Goal: Transaction & Acquisition: Book appointment/travel/reservation

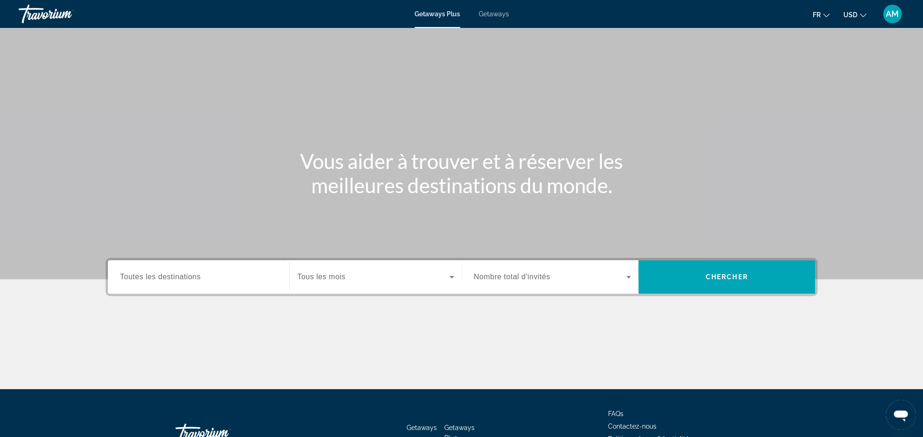
click at [498, 17] on span "Getaways" at bounding box center [494, 13] width 30 height 7
click at [401, 285] on div "Search widget" at bounding box center [375, 277] width 157 height 26
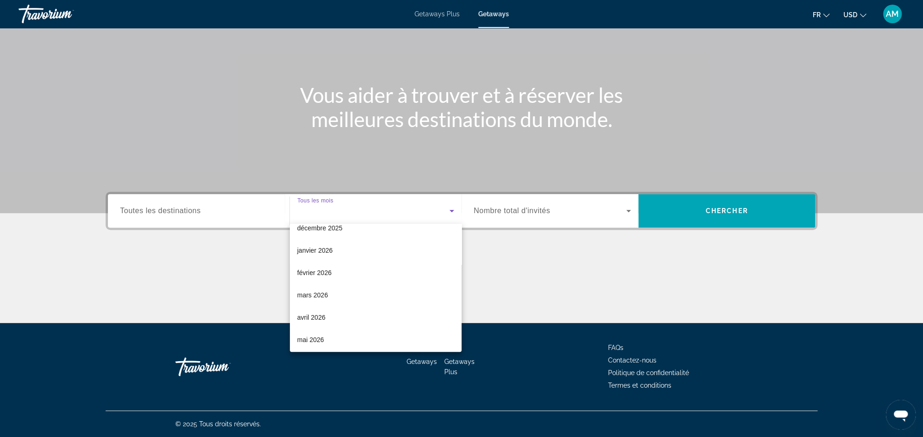
scroll to position [192, 0]
click at [334, 270] on mat-option "juillet 2026" at bounding box center [376, 270] width 172 height 22
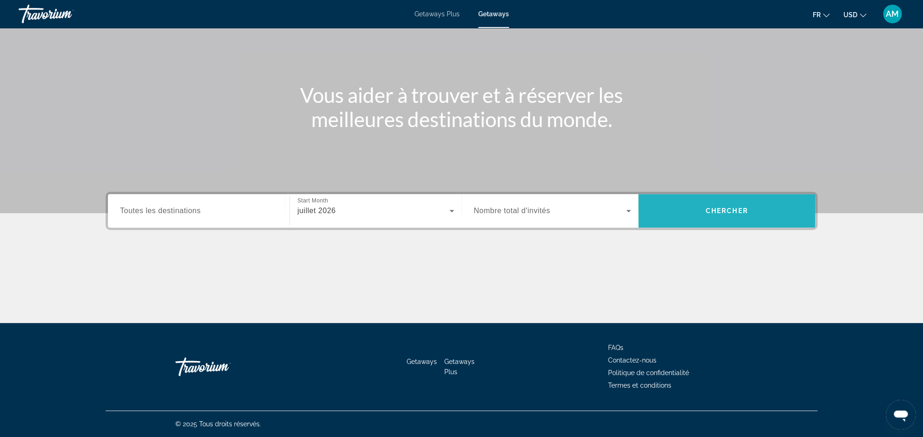
click at [721, 201] on span "Search" at bounding box center [726, 211] width 177 height 22
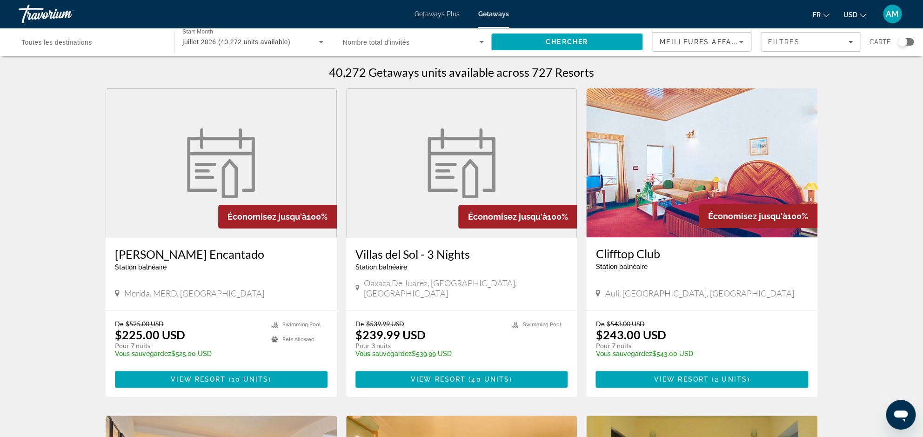
scroll to position [7, 0]
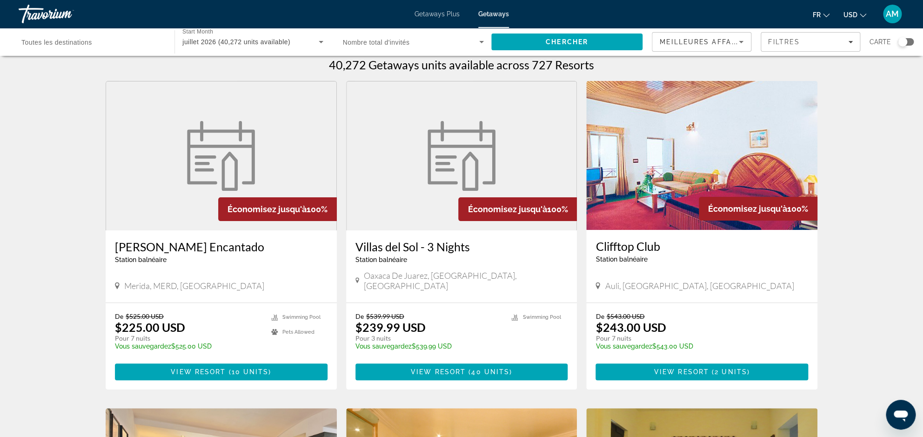
click at [868, 14] on ul "fr English Español Français Italiano Português русский USD USD ($) MXN (Mex$) C…" at bounding box center [846, 14] width 67 height 15
click at [855, 14] on span "USD" at bounding box center [850, 14] width 14 height 7
click at [841, 85] on button "EUR (€)" at bounding box center [836, 86] width 46 height 12
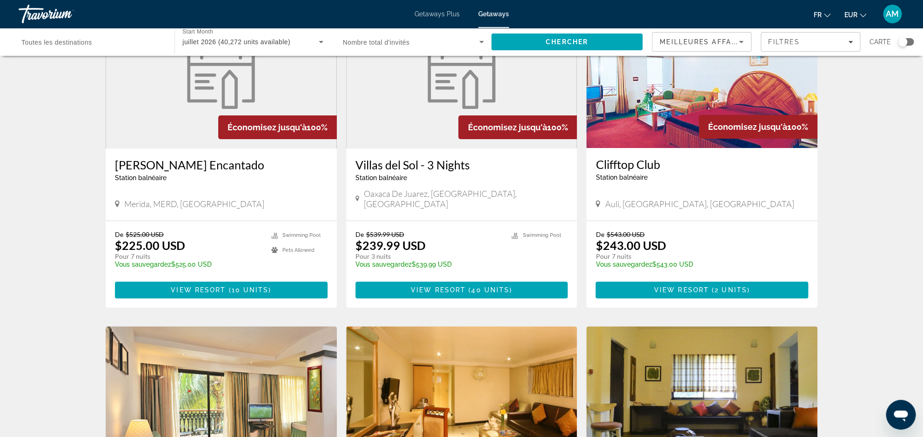
scroll to position [0, 0]
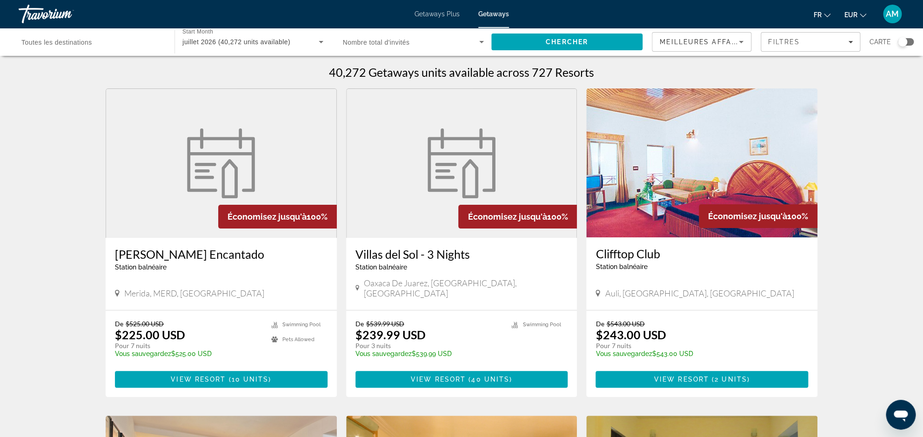
click at [140, 43] on input "Destination Toutes les destinations" at bounding box center [91, 42] width 141 height 11
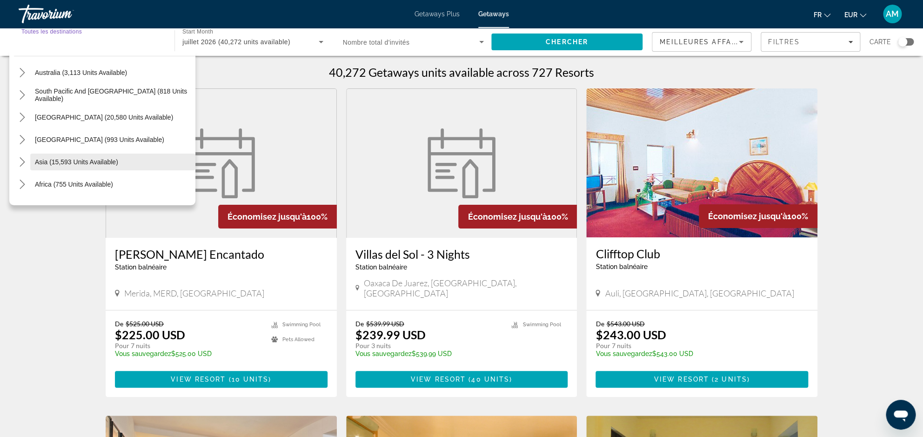
scroll to position [150, 0]
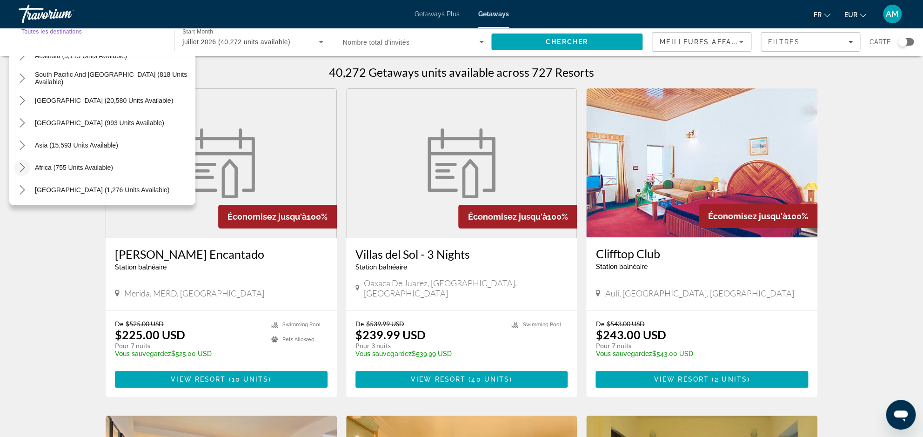
click at [20, 170] on icon "Toggle Africa (755 units available) submenu" at bounding box center [22, 167] width 9 height 9
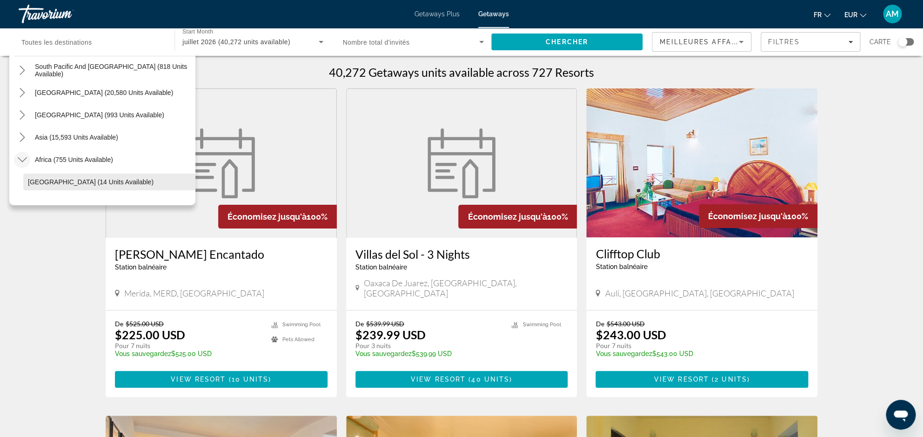
scroll to position [166, 0]
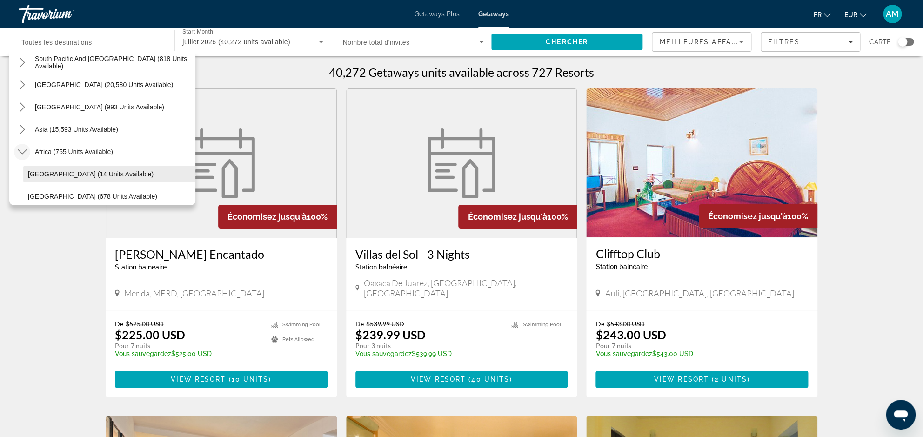
click at [57, 173] on span "[GEOGRAPHIC_DATA] (14 units available)" at bounding box center [91, 173] width 126 height 7
type input "**********"
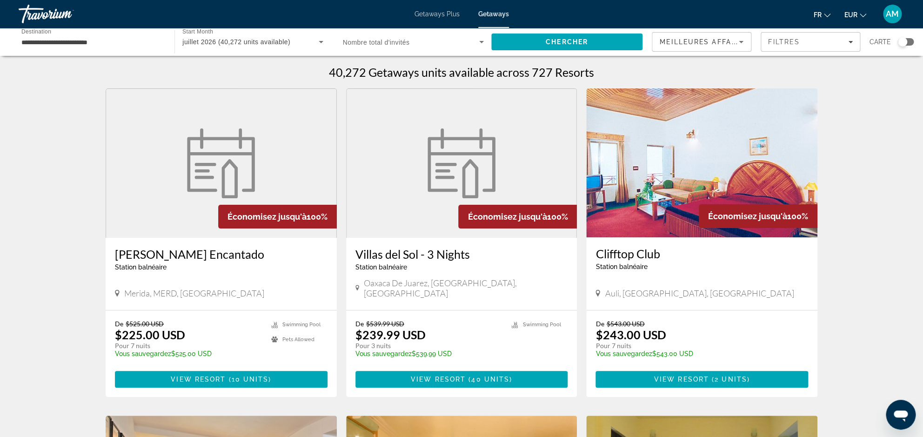
click at [457, 37] on div "Search widget" at bounding box center [413, 42] width 141 height 26
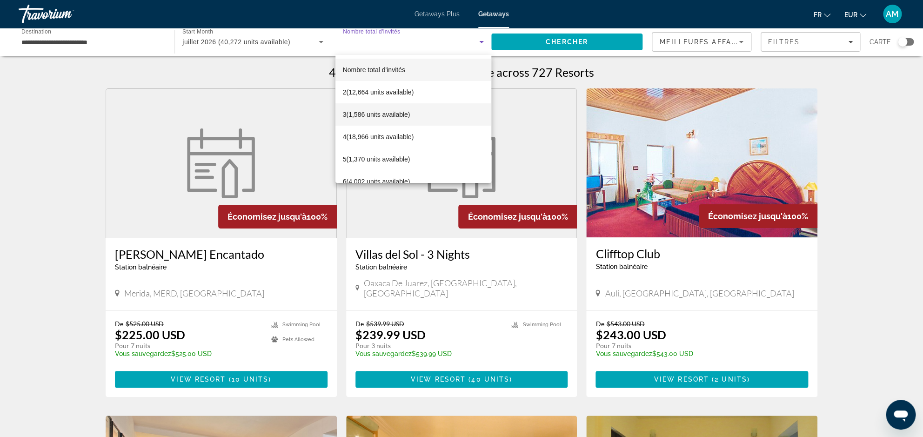
click at [378, 113] on span "3 (1,586 units available)" at bounding box center [376, 114] width 67 height 11
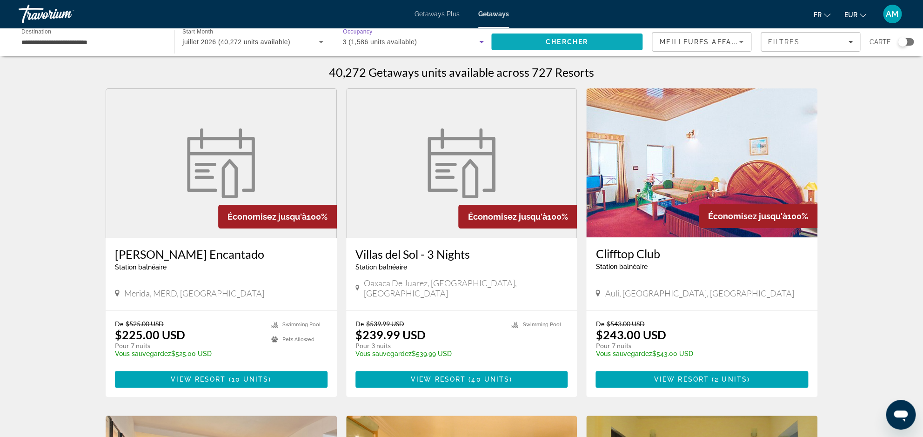
click at [550, 41] on span "Chercher" at bounding box center [567, 41] width 42 height 7
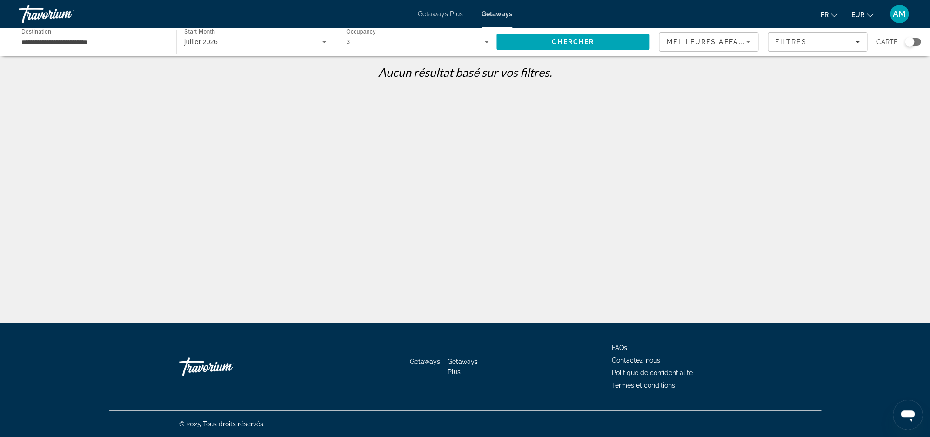
click at [409, 44] on div "3" at bounding box center [415, 41] width 138 height 11
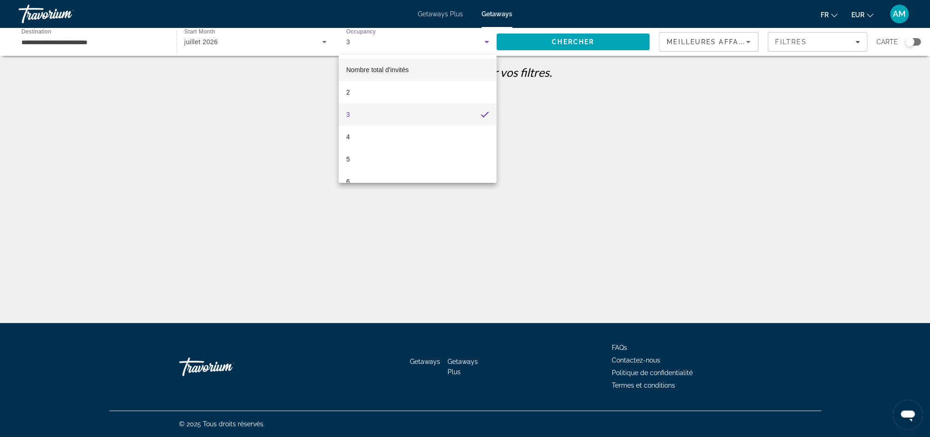
click at [388, 67] on span "Nombre total d'invités" at bounding box center [377, 69] width 62 height 11
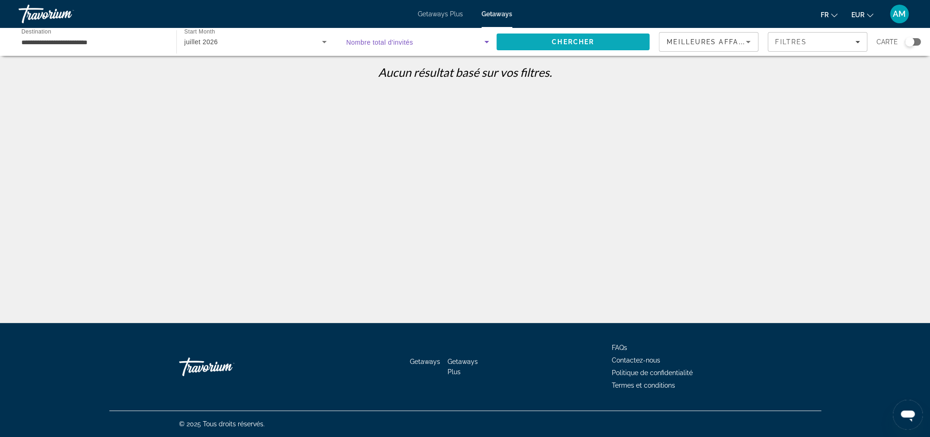
click at [563, 45] on span "Chercher" at bounding box center [573, 41] width 42 height 7
click at [245, 45] on div "juillet 2026" at bounding box center [253, 41] width 138 height 11
click at [217, 67] on span "Tous les mois" at bounding box center [204, 69] width 40 height 7
click at [566, 33] on span "Search" at bounding box center [572, 42] width 153 height 22
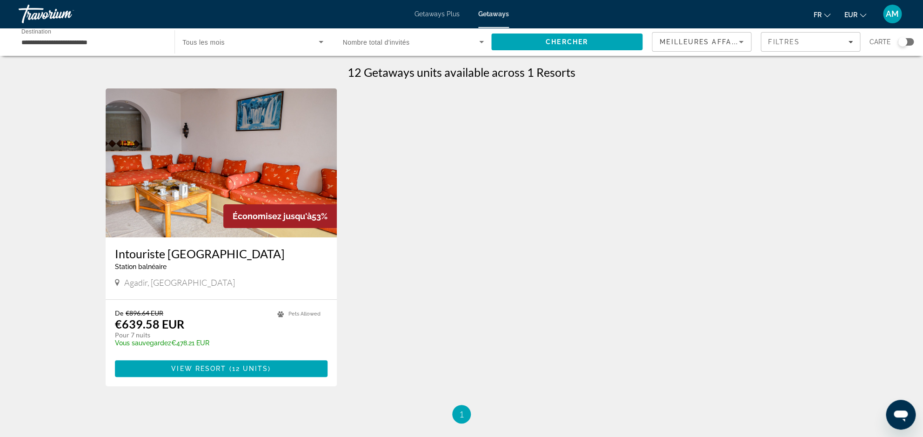
click at [120, 46] on input "**********" at bounding box center [91, 42] width 141 height 11
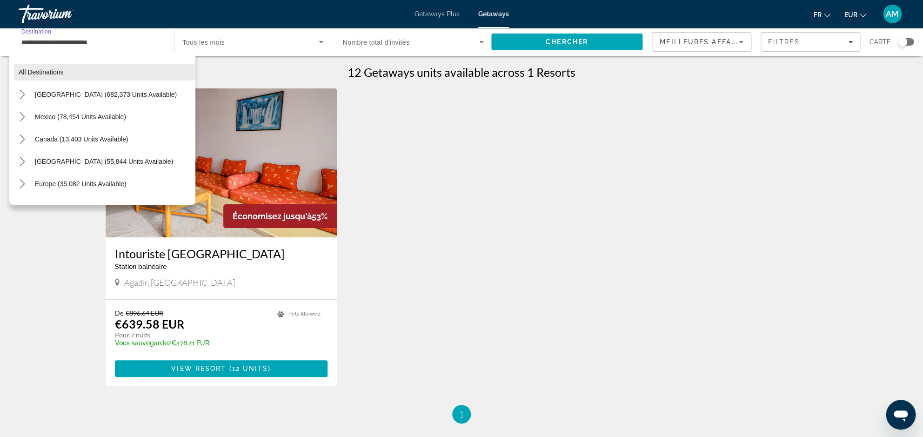
click at [60, 71] on span "All destinations" at bounding box center [41, 71] width 45 height 7
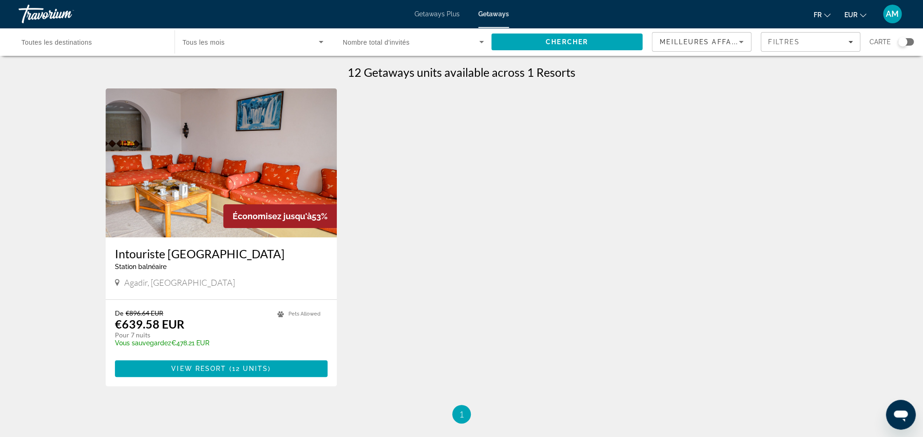
click at [240, 44] on span "Search widget" at bounding box center [250, 41] width 136 height 11
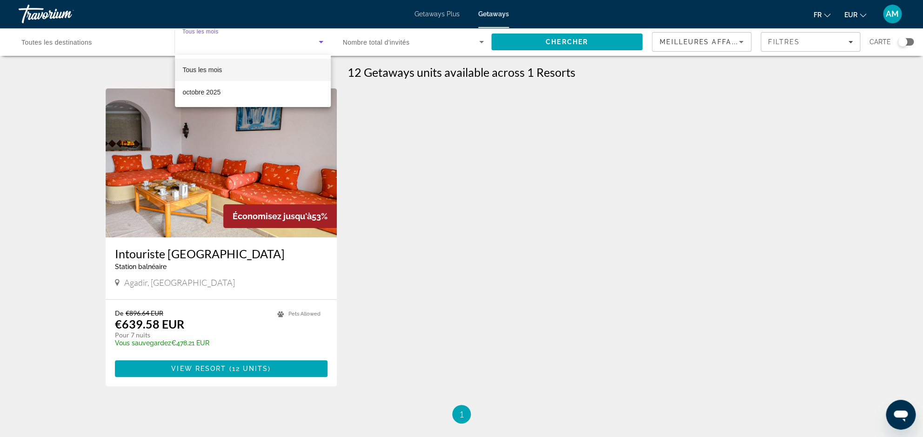
click at [415, 143] on div at bounding box center [461, 218] width 923 height 437
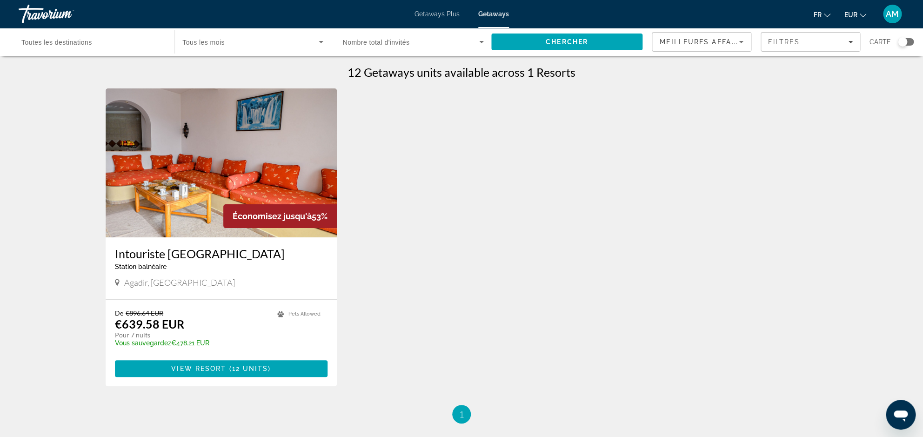
click at [249, 34] on div "Search widget" at bounding box center [252, 42] width 140 height 26
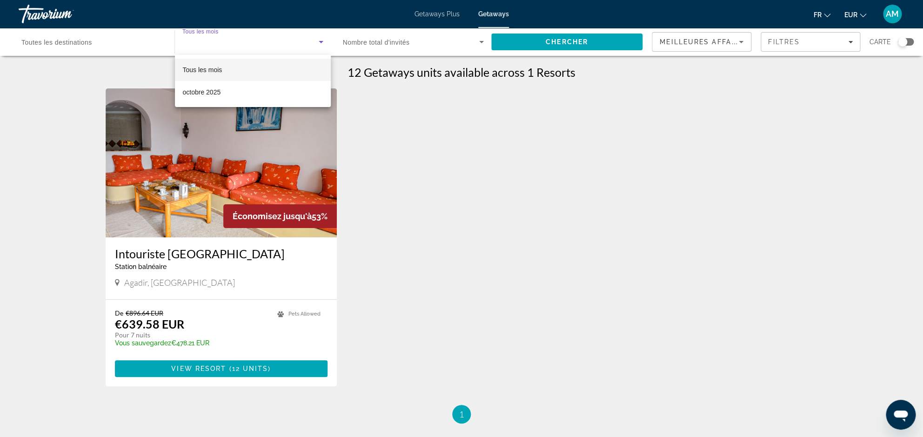
click at [493, 15] on div at bounding box center [461, 218] width 923 height 437
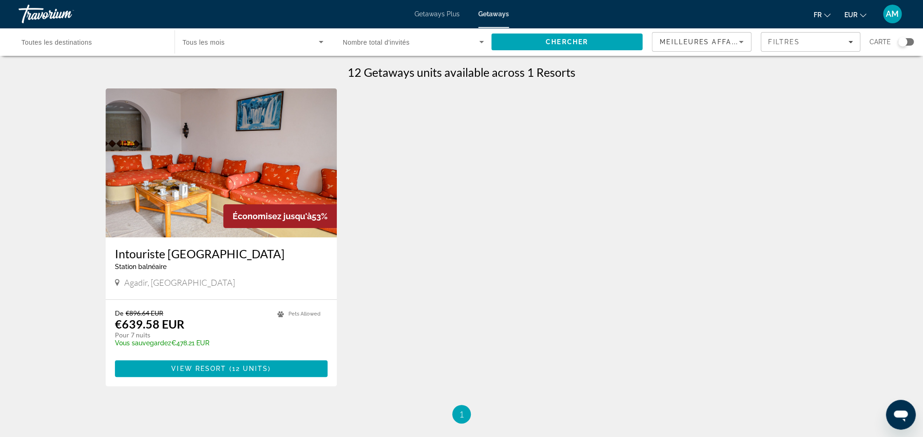
click at [498, 16] on span "Getaways" at bounding box center [493, 13] width 31 height 7
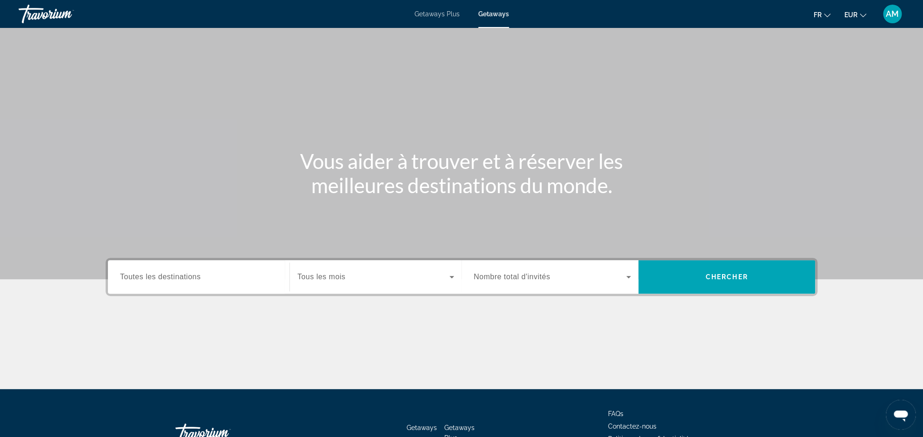
click at [346, 289] on div "Search widget" at bounding box center [375, 277] width 157 height 26
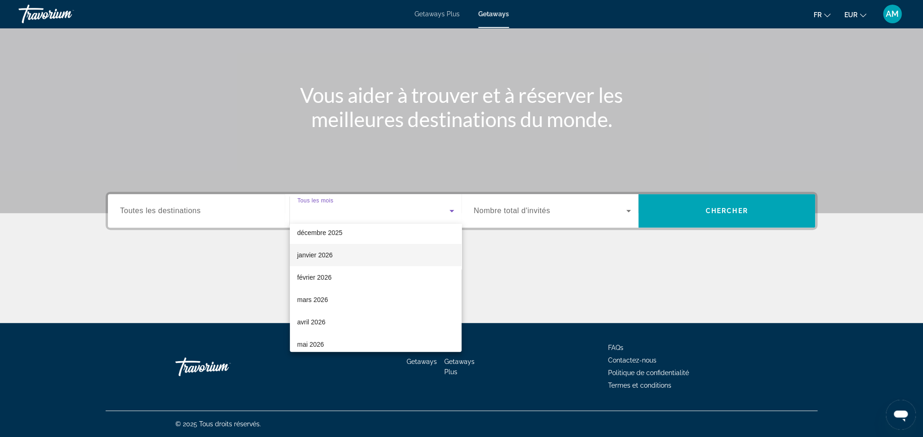
scroll to position [113, 0]
click at [326, 345] on span "juillet 2026" at bounding box center [312, 349] width 31 height 11
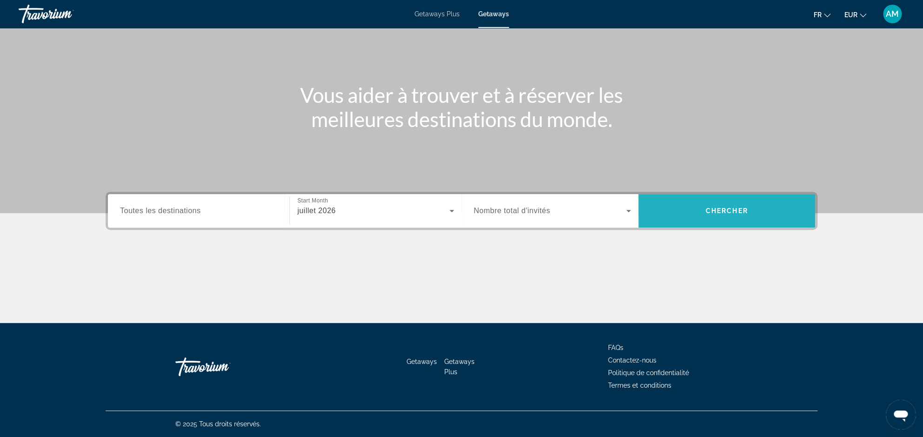
click at [694, 216] on span "Search" at bounding box center [726, 211] width 177 height 22
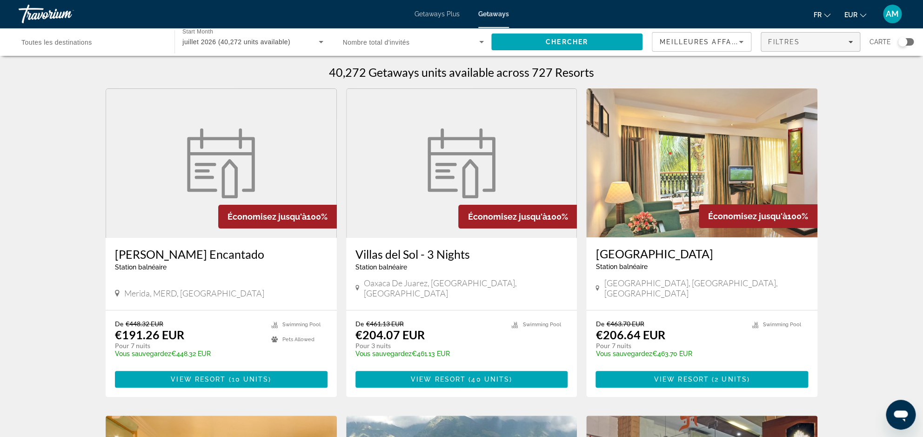
click at [791, 40] on span "Filtres" at bounding box center [784, 41] width 32 height 7
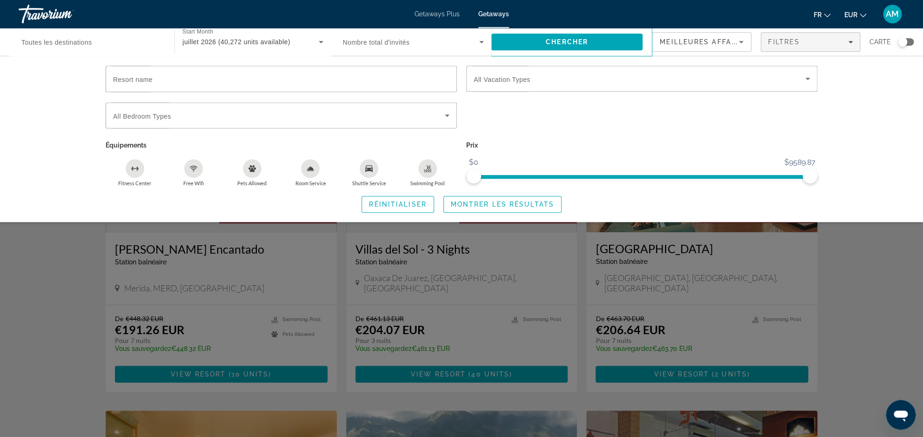
scroll to position [7, 0]
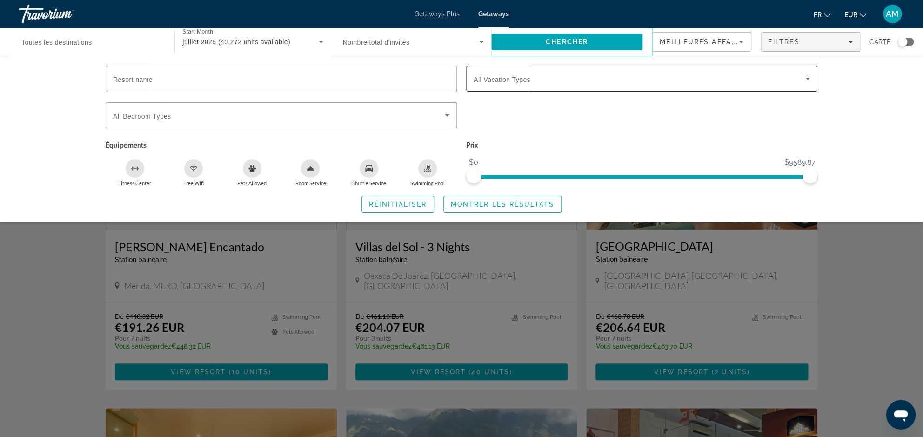
click at [542, 81] on span "Search widget" at bounding box center [640, 78] width 332 height 11
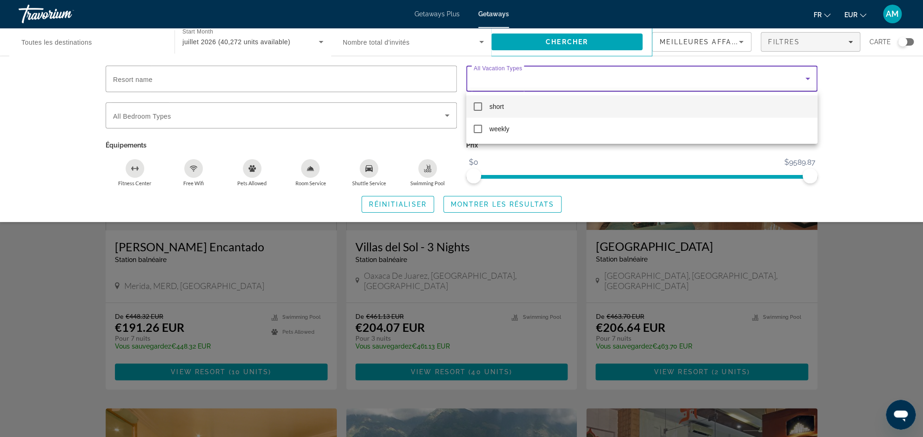
click at [542, 80] on div at bounding box center [461, 218] width 923 height 437
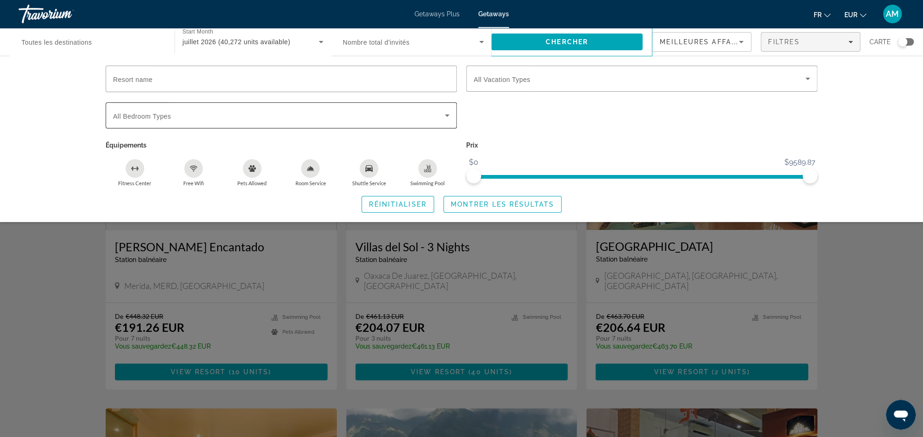
click at [235, 119] on span "Search widget" at bounding box center [279, 115] width 332 height 11
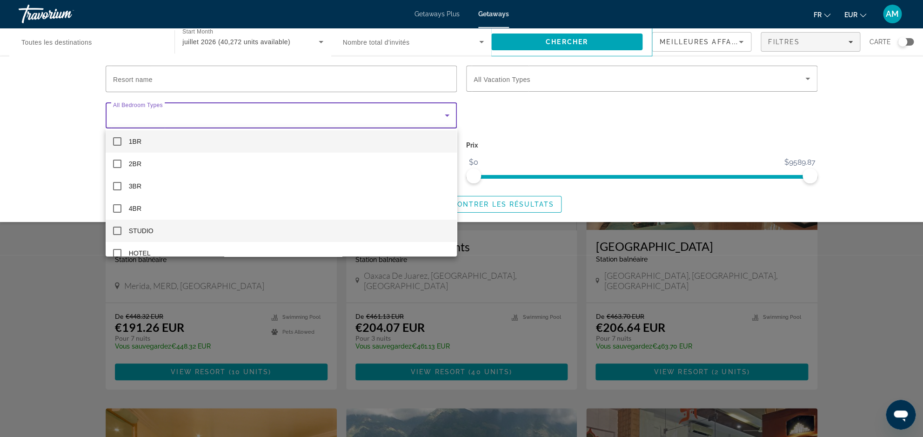
scroll to position [0, 0]
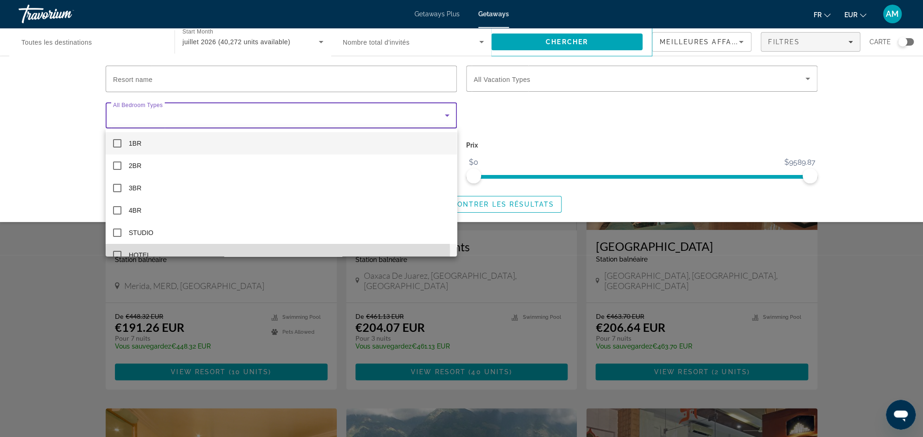
click at [119, 251] on mat-pseudo-checkbox at bounding box center [117, 255] width 8 height 8
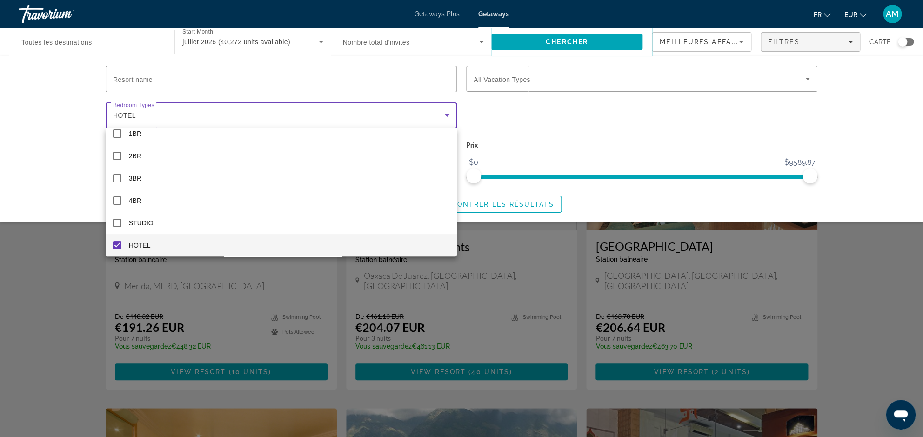
click at [41, 150] on div at bounding box center [461, 218] width 923 height 437
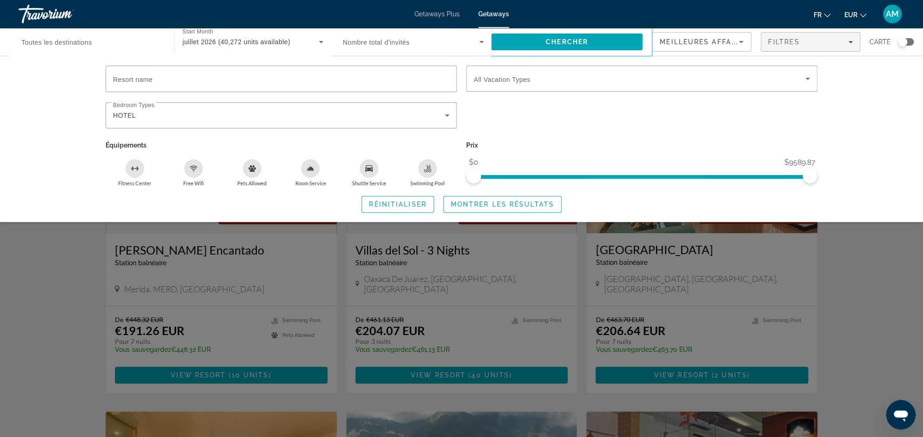
scroll to position [0, 0]
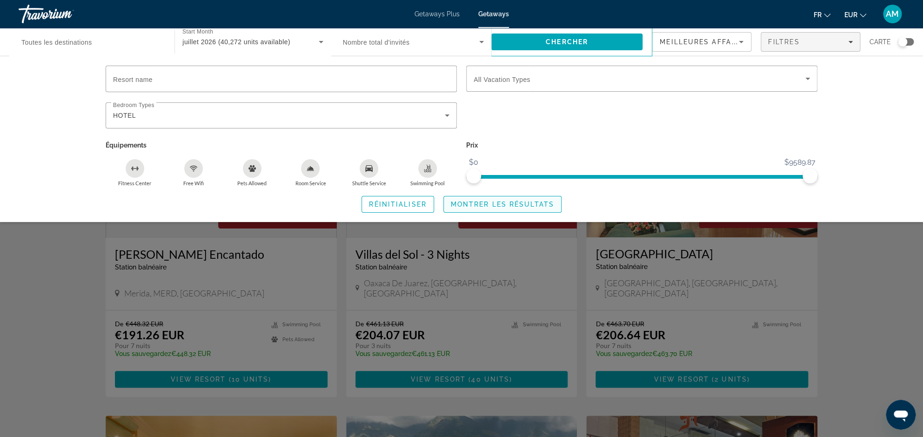
click at [490, 203] on span "Montrer les résultats" at bounding box center [502, 203] width 103 height 7
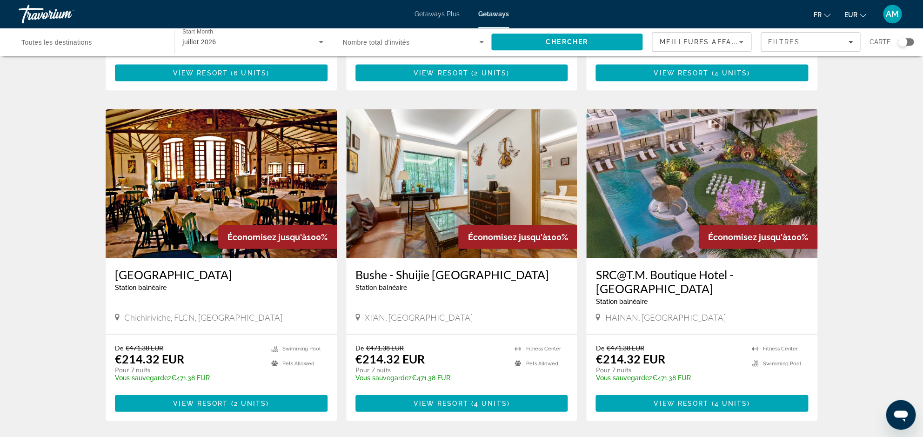
scroll to position [1027, 0]
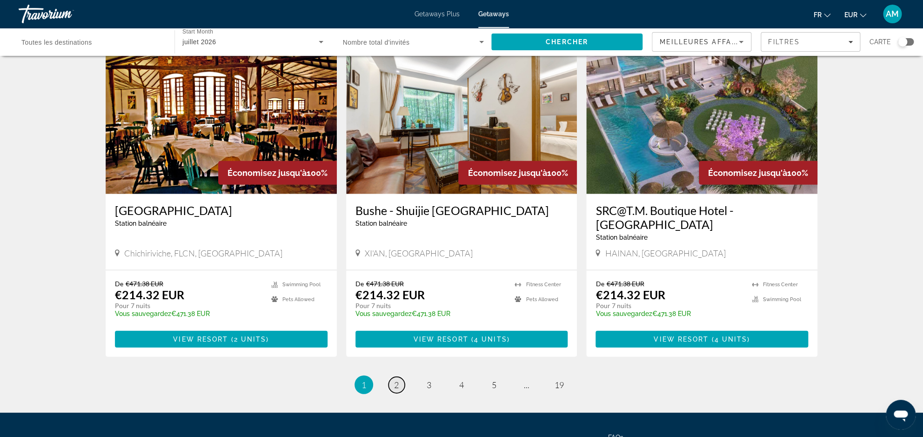
click at [402, 377] on link "page 2" at bounding box center [396, 385] width 16 height 16
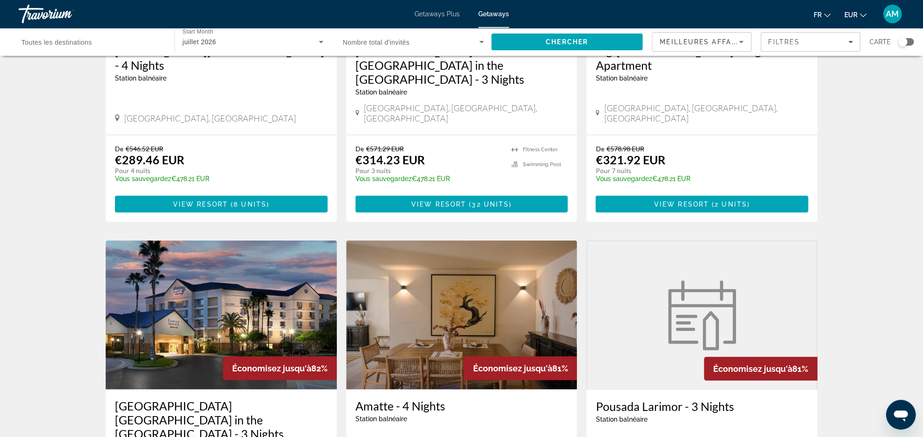
scroll to position [982, 0]
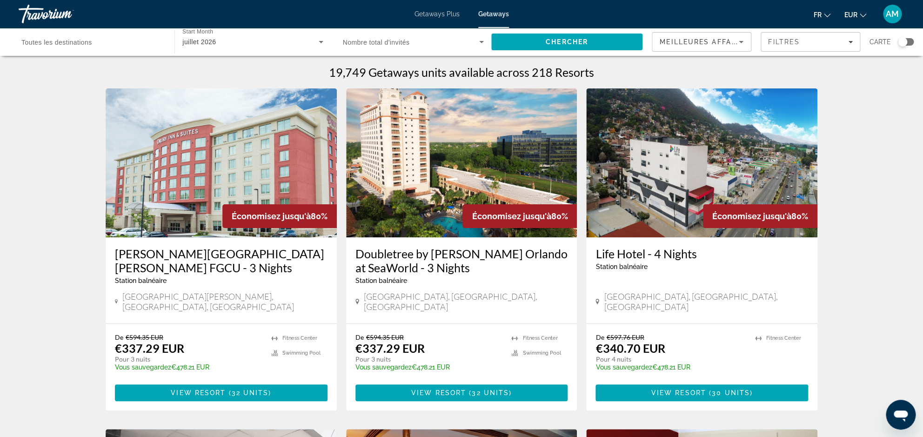
click at [903, 41] on div "Search widget" at bounding box center [902, 41] width 9 height 9
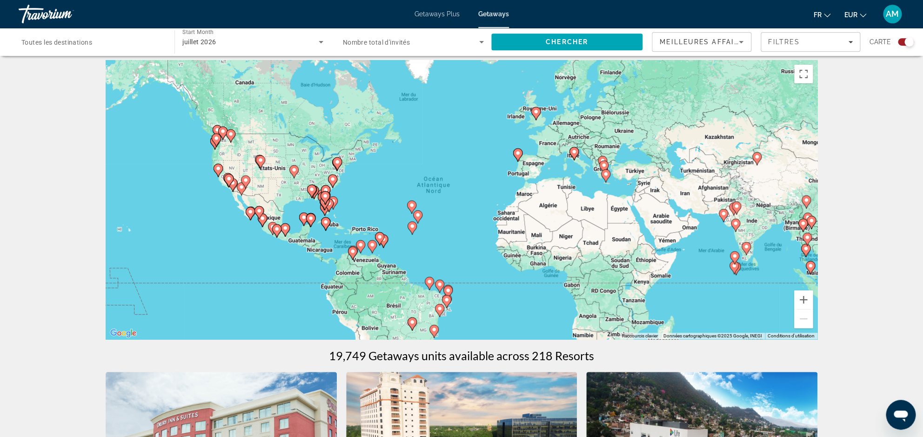
scroll to position [7, 0]
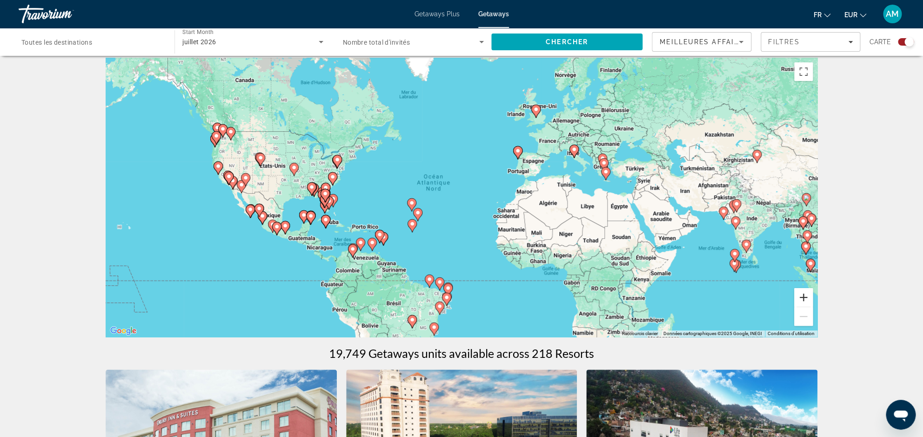
click at [801, 297] on button "Zoom avant" at bounding box center [803, 297] width 19 height 19
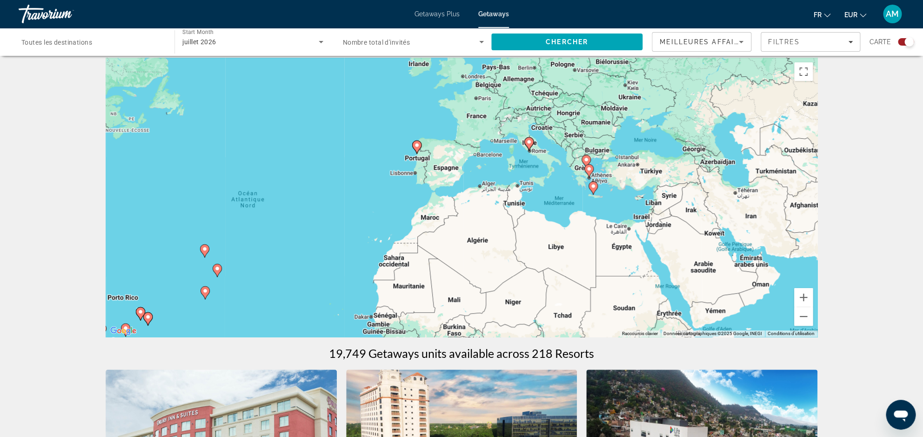
drag, startPoint x: 621, startPoint y: 156, endPoint x: 457, endPoint y: 194, distance: 169.0
click at [457, 194] on div "Pour activer le glissement avec le clavier, appuyez sur Alt+Entrée. Une fois ce…" at bounding box center [462, 197] width 712 height 279
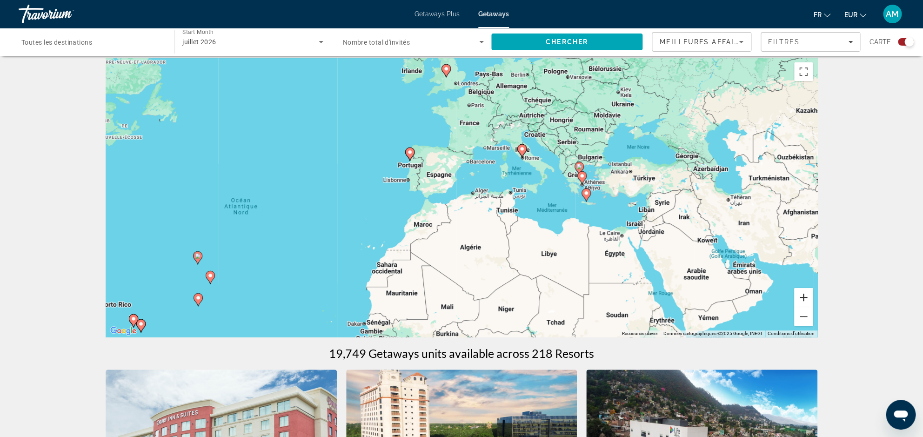
click at [807, 302] on button "Zoom avant" at bounding box center [803, 297] width 19 height 19
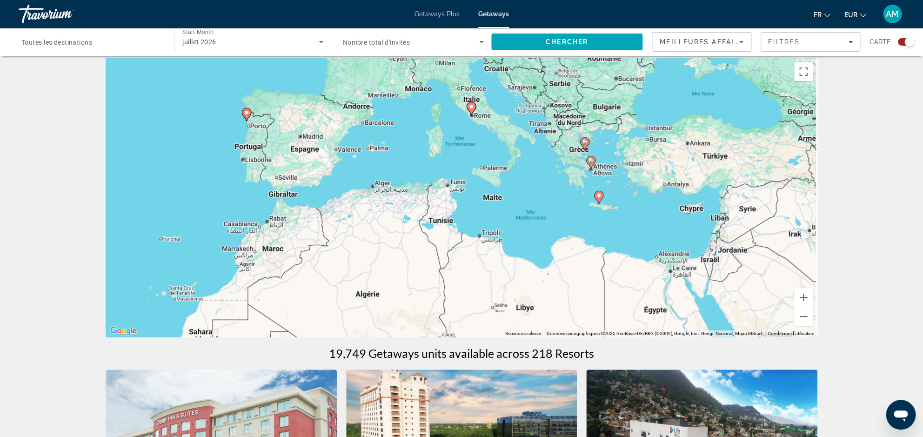
drag, startPoint x: 623, startPoint y: 200, endPoint x: 504, endPoint y: 197, distance: 119.6
click at [505, 197] on div "Pour activer le glissement avec le clavier, appuyez sur Alt+Entrée. Une fois ce…" at bounding box center [462, 197] width 712 height 279
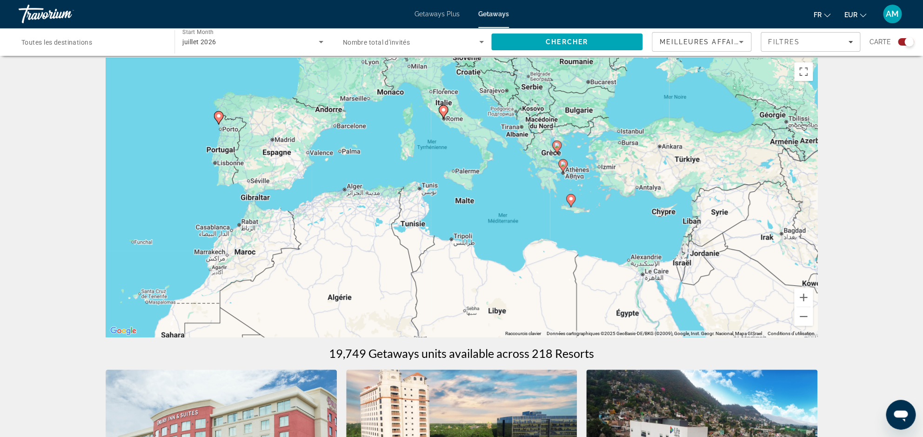
click at [572, 199] on image "Main content" at bounding box center [571, 199] width 6 height 6
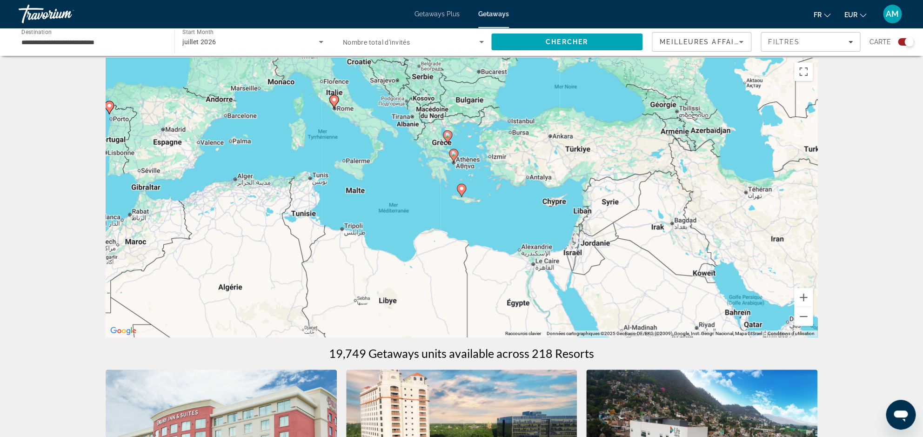
click at [461, 191] on image "Main content" at bounding box center [462, 189] width 6 height 6
type input "**********"
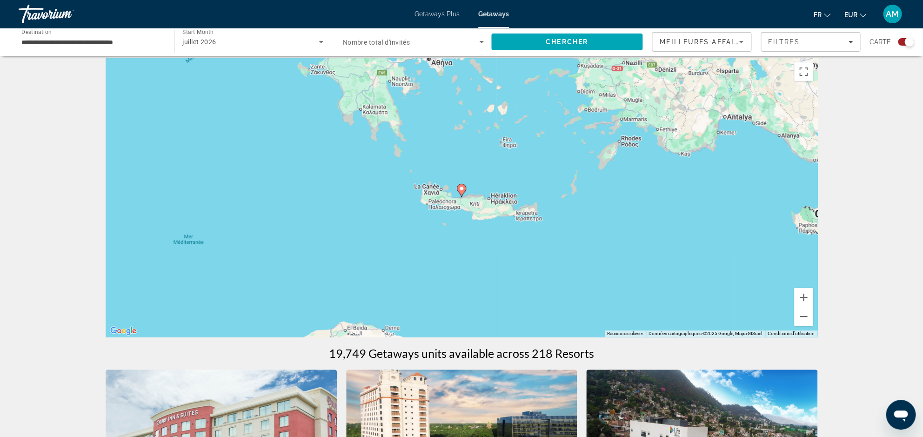
click at [463, 190] on image "Main content" at bounding box center [462, 189] width 6 height 6
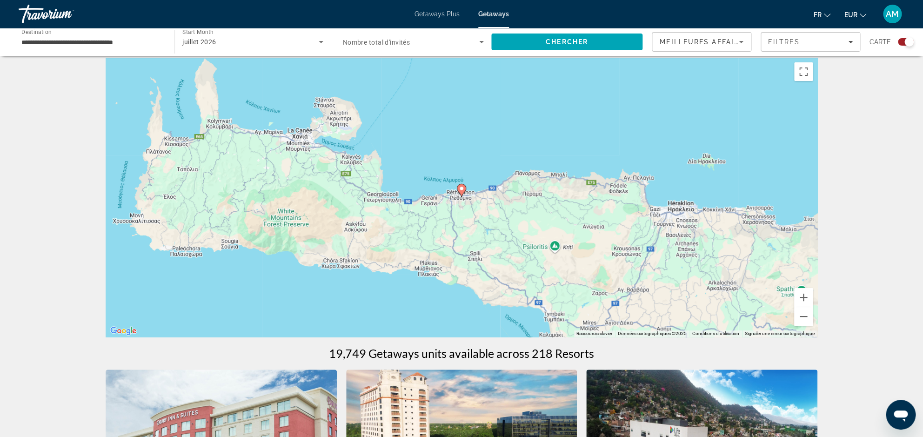
click at [461, 193] on icon "Main content" at bounding box center [461, 190] width 8 height 12
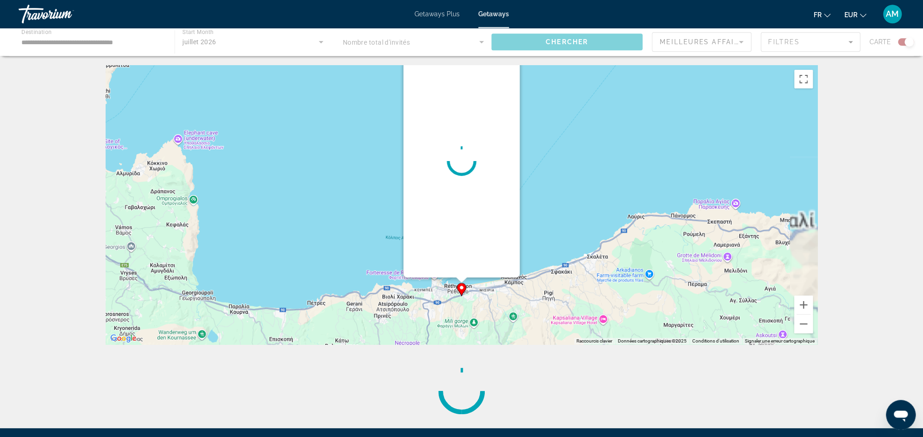
scroll to position [0, 0]
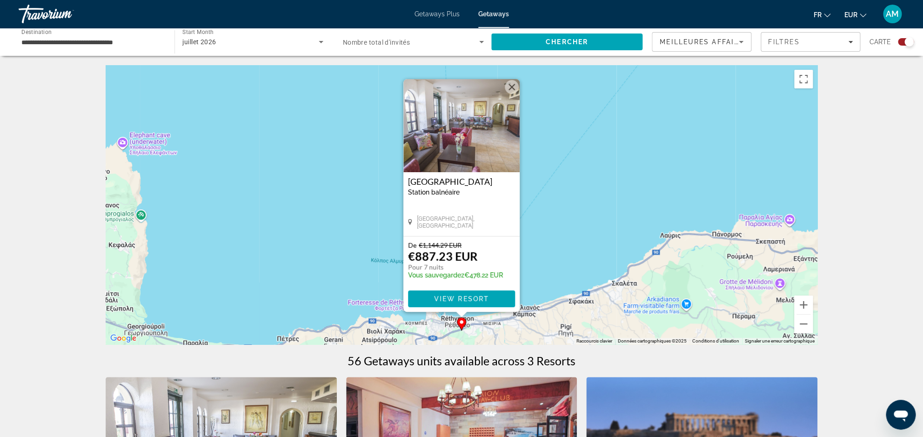
click at [463, 140] on img "Main content" at bounding box center [461, 125] width 116 height 93
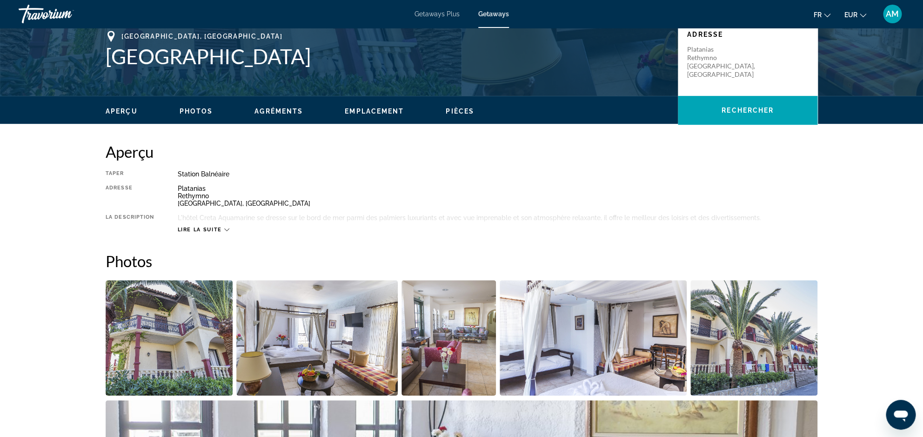
scroll to position [208, 0]
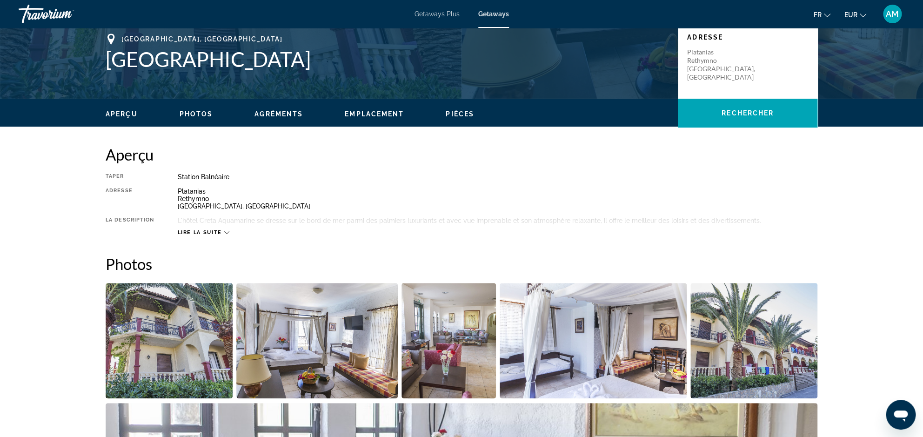
click at [164, 353] on img "Open full-screen image slider" at bounding box center [169, 340] width 127 height 115
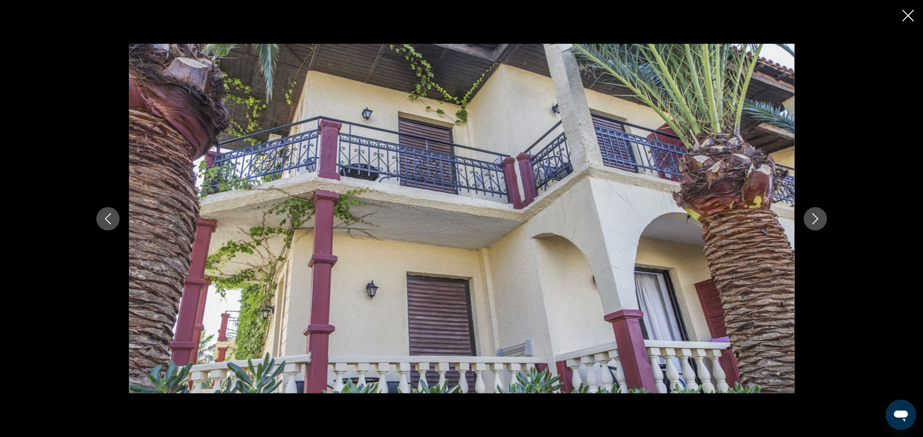
click at [812, 216] on icon "Next image" at bounding box center [814, 218] width 11 height 11
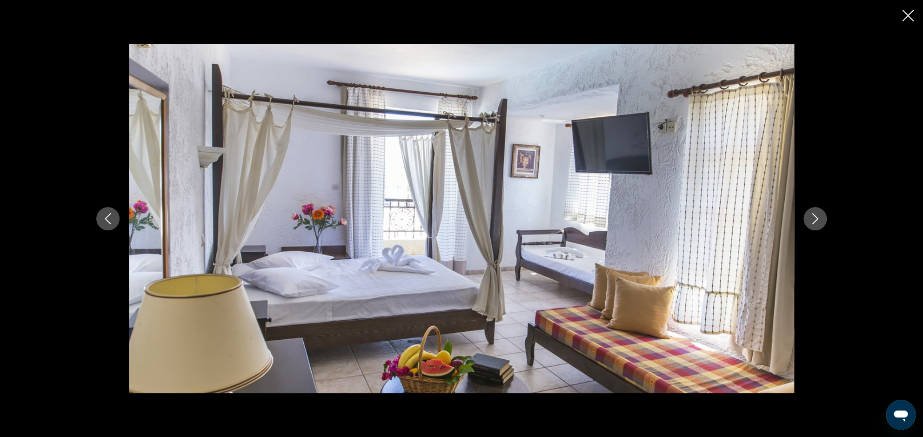
click at [812, 216] on icon "Next image" at bounding box center [814, 218] width 11 height 11
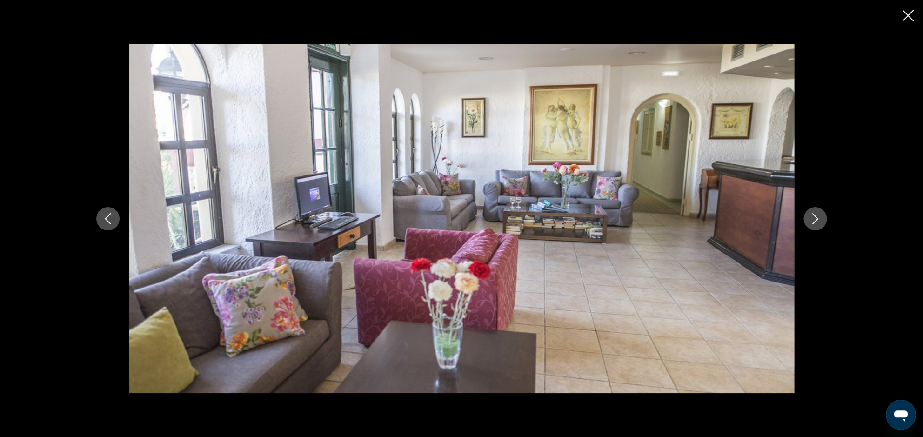
click at [812, 216] on icon "Next image" at bounding box center [814, 218] width 11 height 11
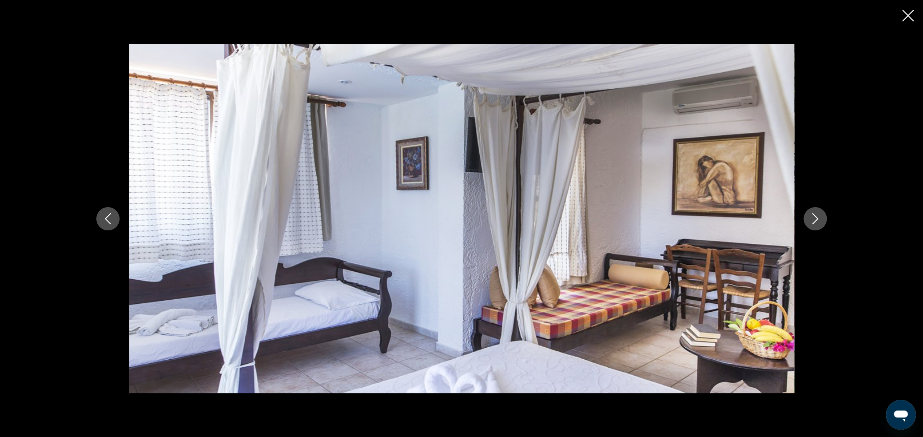
click at [812, 216] on icon "Next image" at bounding box center [814, 218] width 11 height 11
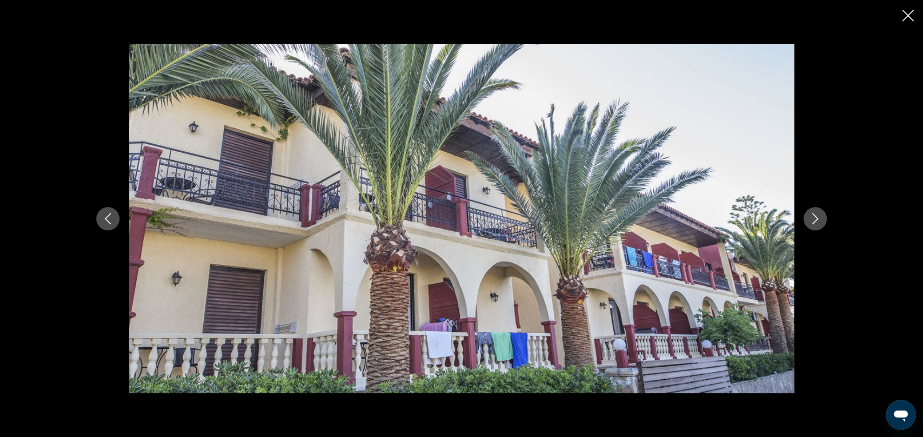
click at [812, 216] on icon "Next image" at bounding box center [814, 218] width 11 height 11
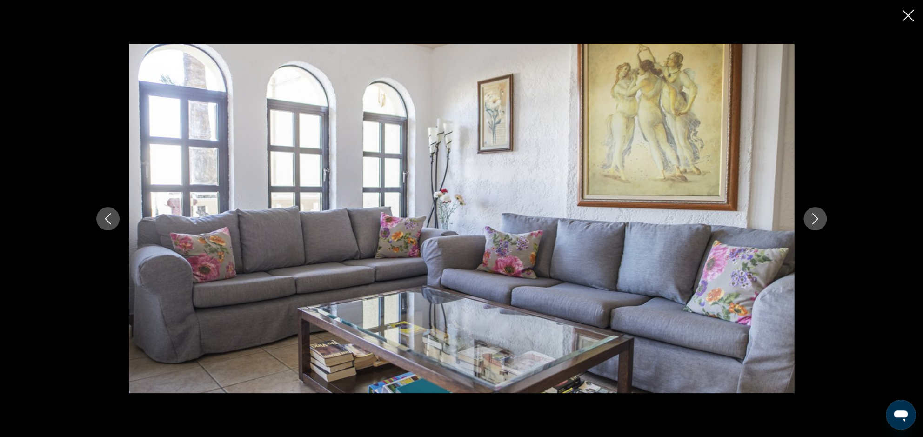
click at [812, 216] on icon "Next image" at bounding box center [814, 218] width 11 height 11
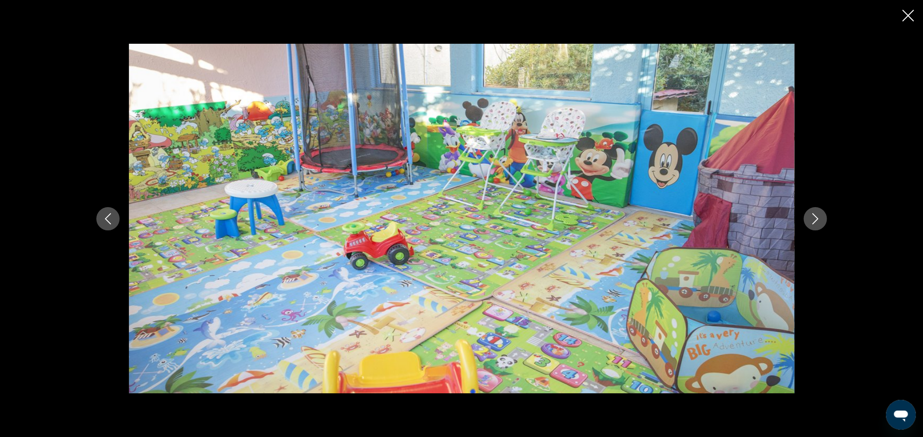
click at [812, 216] on icon "Next image" at bounding box center [814, 218] width 11 height 11
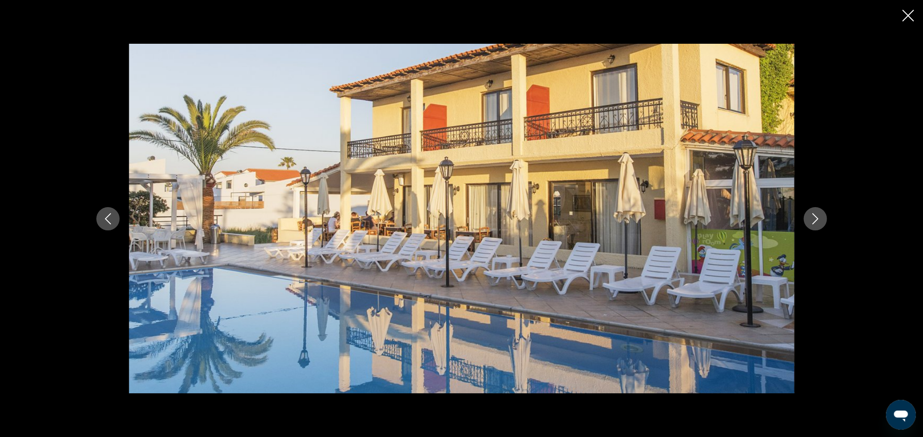
click at [812, 216] on icon "Next image" at bounding box center [814, 218] width 11 height 11
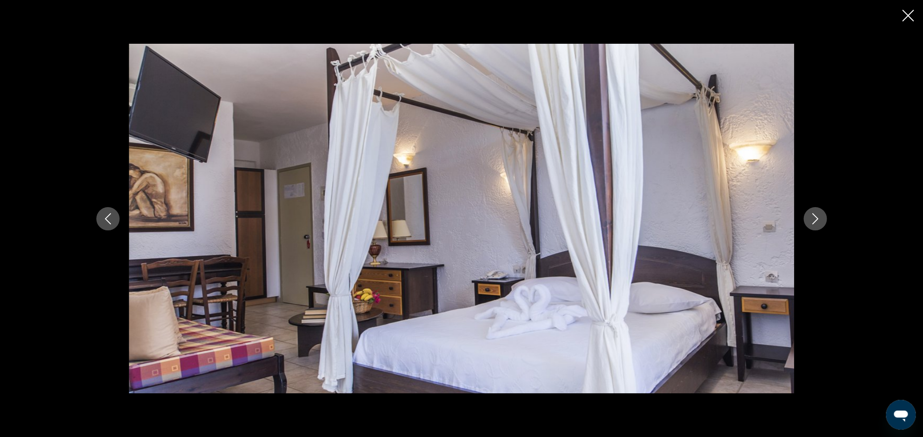
click at [812, 216] on icon "Next image" at bounding box center [814, 218] width 11 height 11
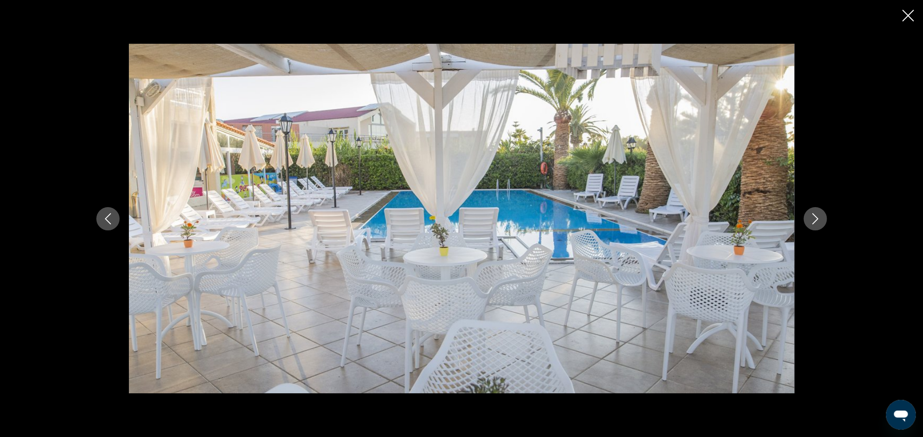
click at [812, 216] on icon "Next image" at bounding box center [814, 218] width 11 height 11
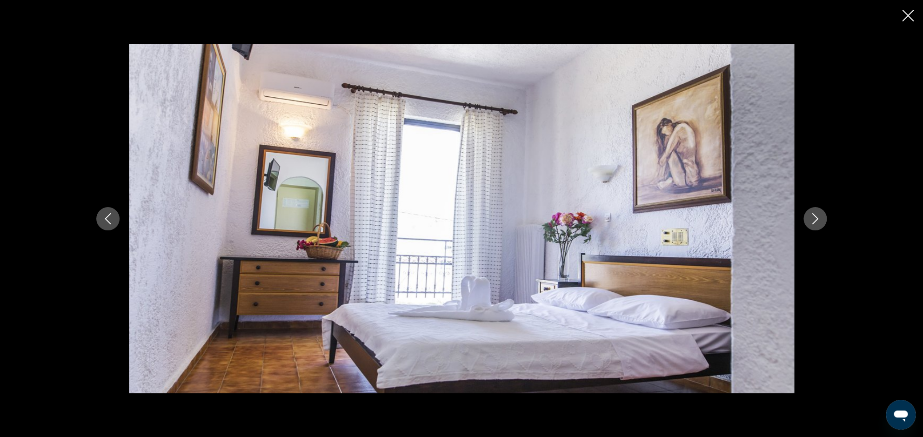
click at [812, 216] on icon "Next image" at bounding box center [814, 218] width 11 height 11
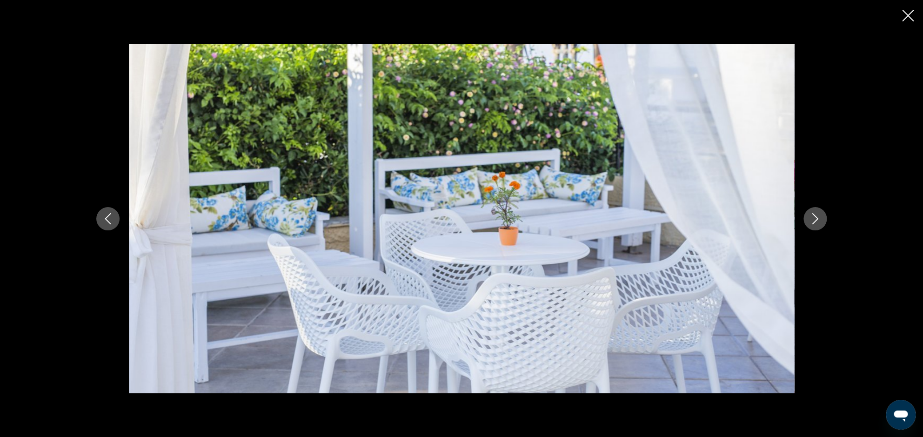
click at [812, 216] on icon "Next image" at bounding box center [814, 218] width 11 height 11
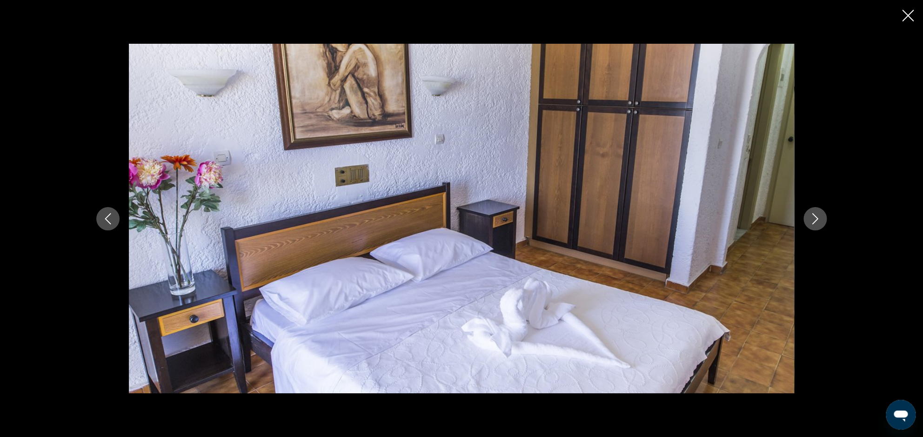
click at [812, 216] on icon "Next image" at bounding box center [814, 218] width 11 height 11
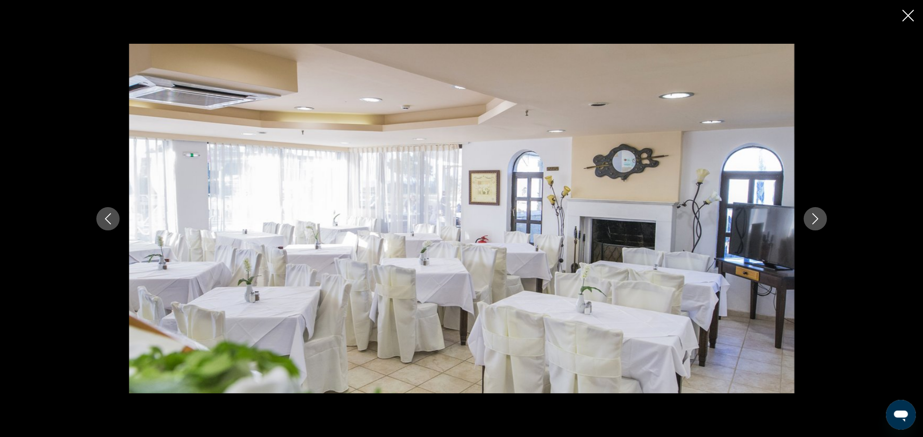
click at [812, 216] on icon "Next image" at bounding box center [814, 218] width 11 height 11
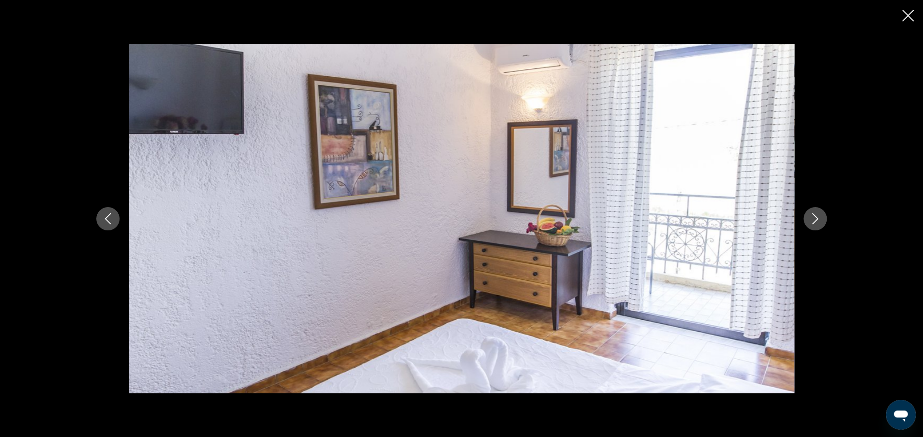
click at [812, 216] on icon "Next image" at bounding box center [814, 218] width 11 height 11
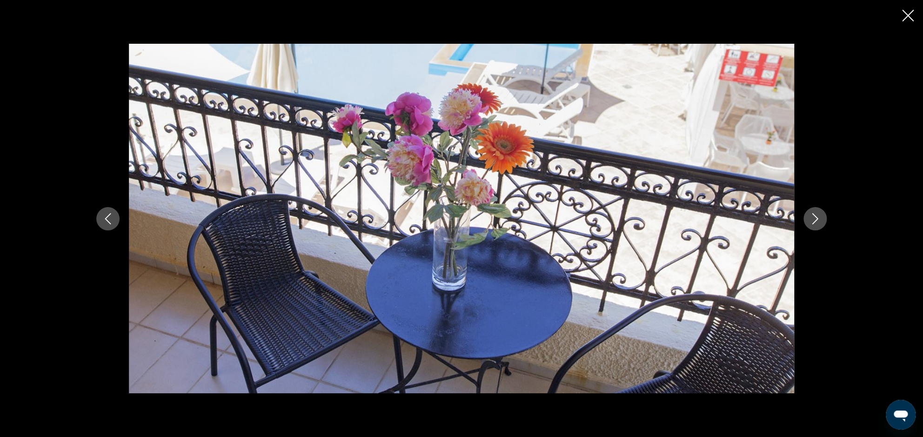
click at [812, 216] on icon "Next image" at bounding box center [814, 218] width 11 height 11
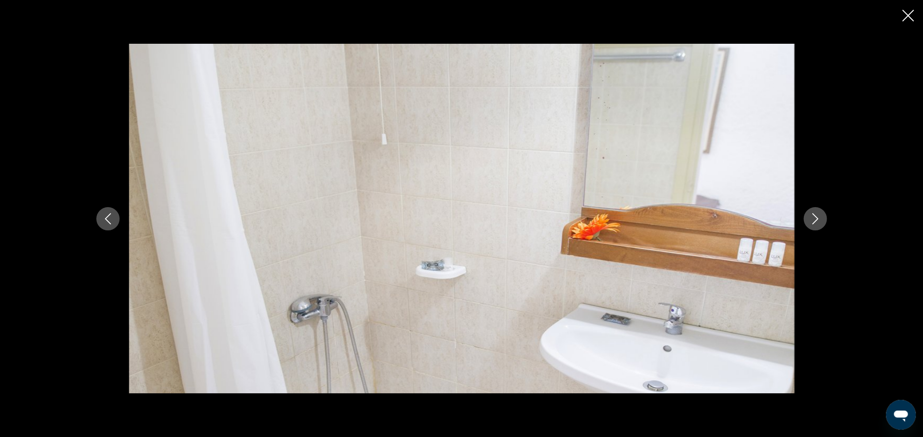
click at [812, 216] on icon "Next image" at bounding box center [814, 218] width 11 height 11
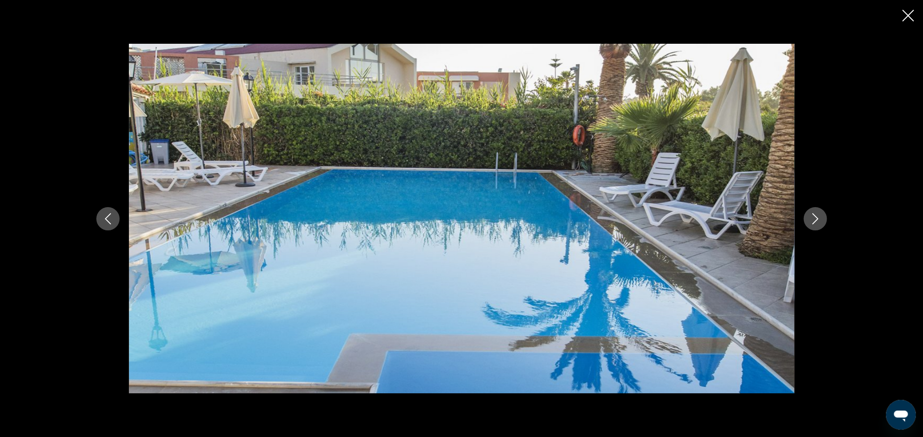
click at [812, 216] on icon "Next image" at bounding box center [814, 218] width 11 height 11
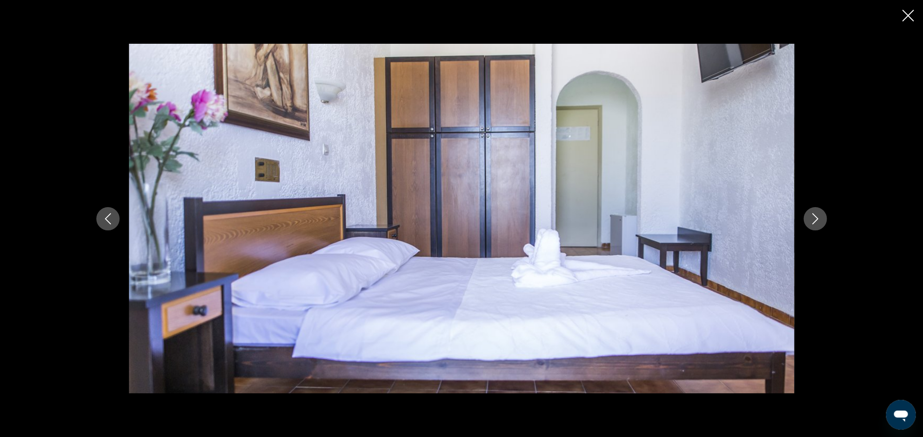
drag, startPoint x: 812, startPoint y: 216, endPoint x: 808, endPoint y: 210, distance: 7.1
click at [812, 216] on icon "Next image" at bounding box center [814, 218] width 11 height 11
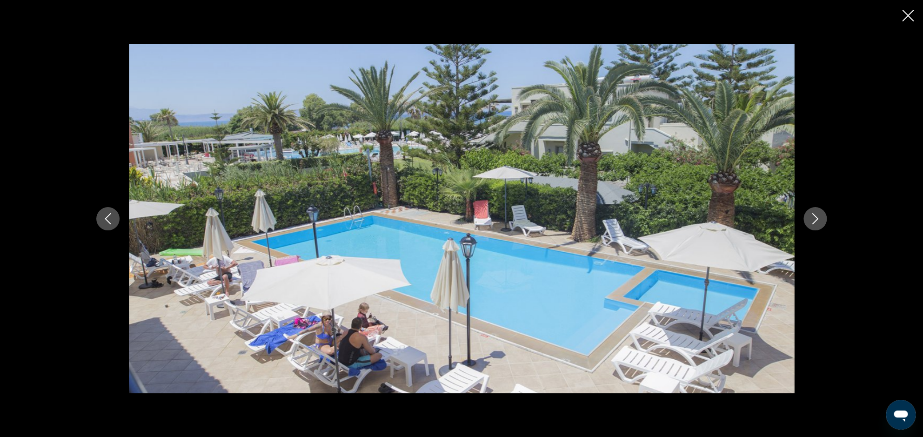
click at [908, 15] on icon "Close slideshow" at bounding box center [908, 16] width 12 height 12
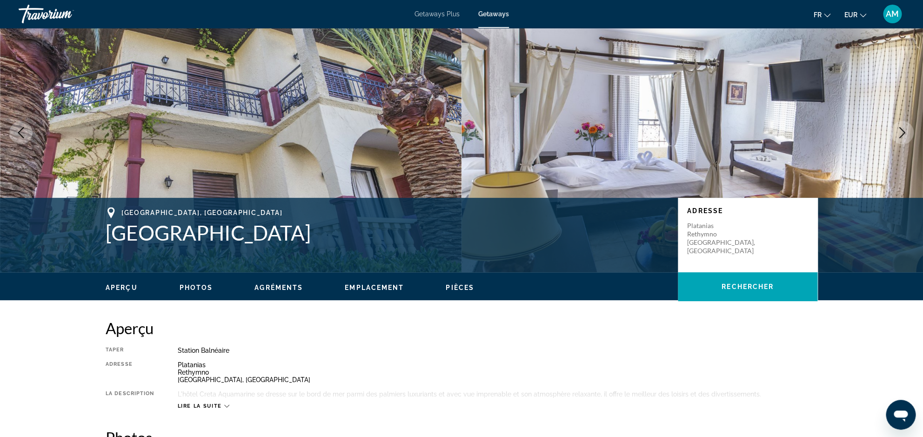
scroll to position [0, 0]
